Goal: Task Accomplishment & Management: Complete application form

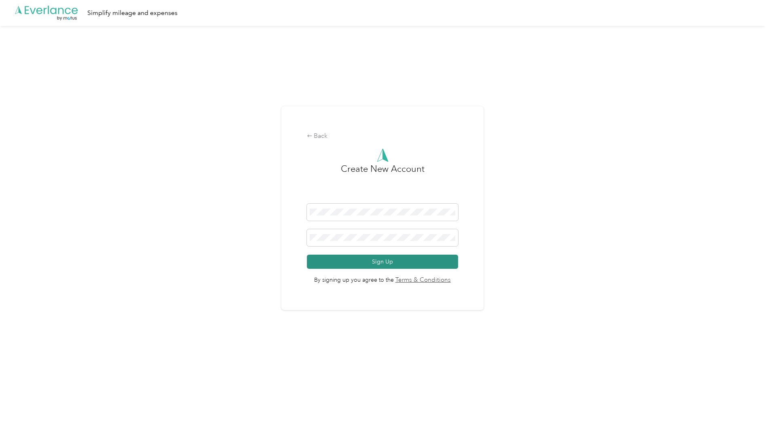
click at [385, 259] on button "Sign Up" at bounding box center [383, 262] width 152 height 14
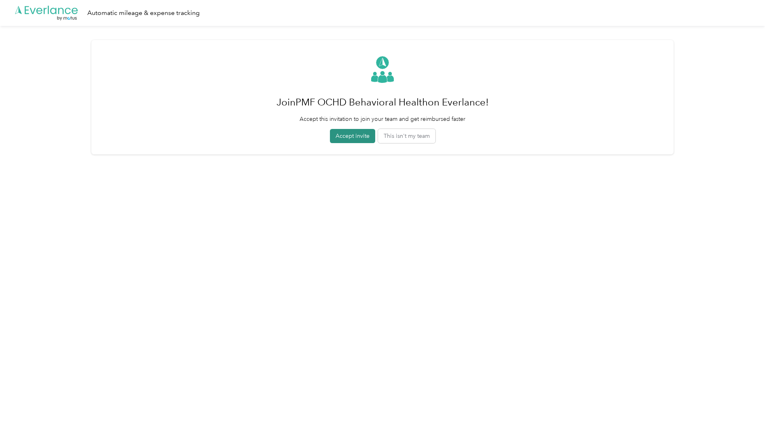
click at [339, 136] on button "Accept invite" at bounding box center [352, 136] width 45 height 14
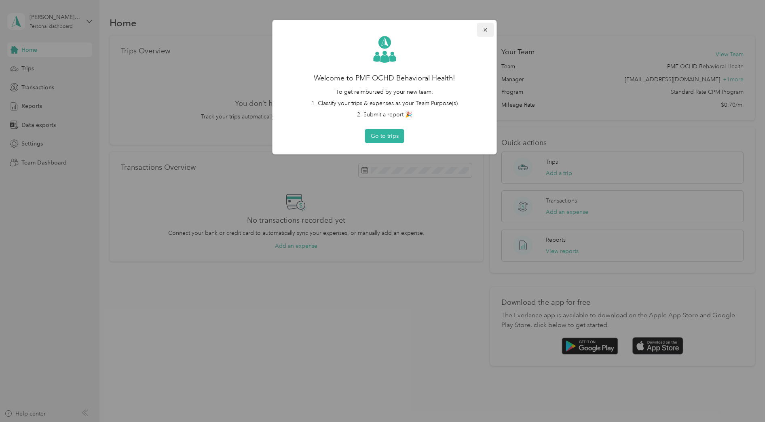
click at [485, 27] on span "button" at bounding box center [486, 29] width 6 height 7
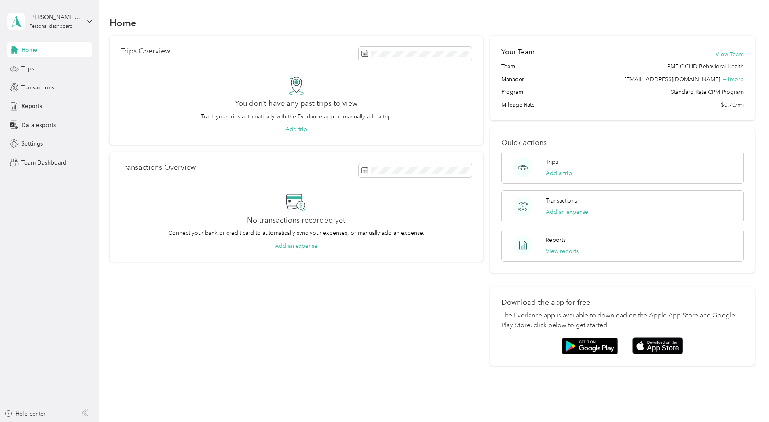
drag, startPoint x: 370, startPoint y: 422, endPoint x: 370, endPoint y: 433, distance: 10.9
click at [370, 422] on html "[PERSON_NAME][EMAIL_ADDRESS][PERSON_NAME][DOMAIN_NAME] Personal dashboard Home …" at bounding box center [382, 211] width 765 height 422
